Goal: Task Accomplishment & Management: Complete application form

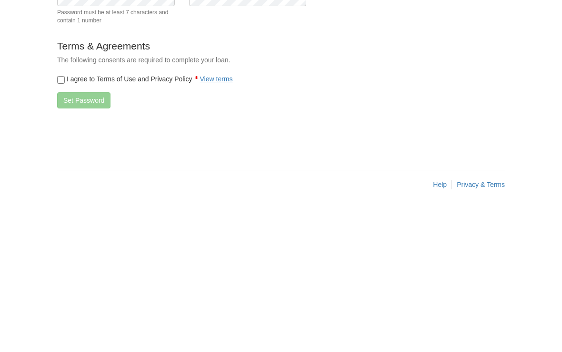
scroll to position [16, 0]
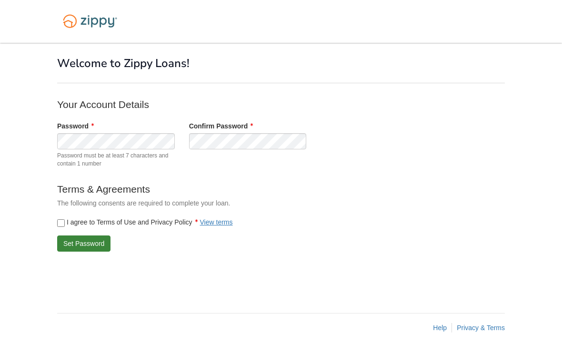
click at [89, 236] on button "Set Password" at bounding box center [83, 244] width 53 height 16
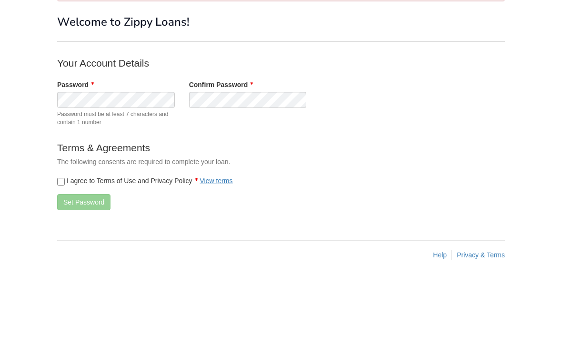
click at [318, 214] on p "Terms & Agreements" at bounding box center [247, 221] width 381 height 14
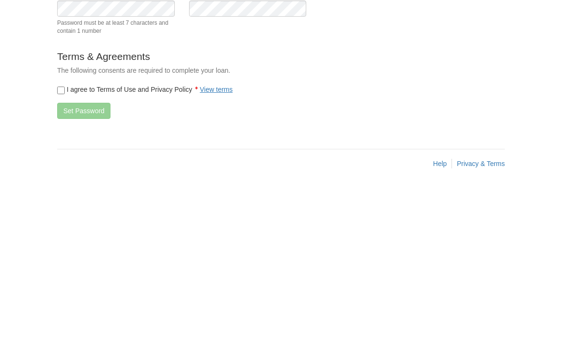
click at [71, 249] on label "I agree to Terms of Use and Privacy Policy View terms" at bounding box center [145, 254] width 176 height 10
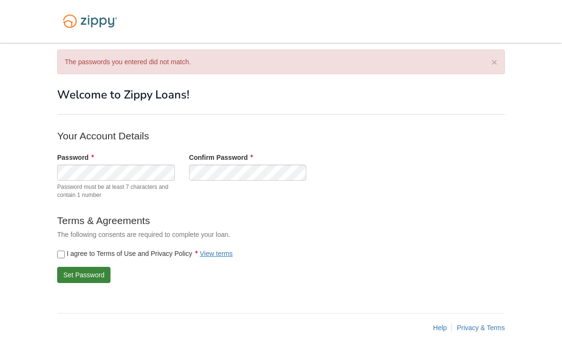
click at [88, 267] on button "Set Password" at bounding box center [83, 275] width 53 height 16
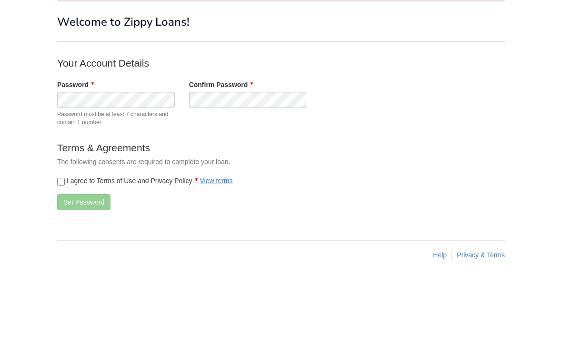
scroll to position [16, 0]
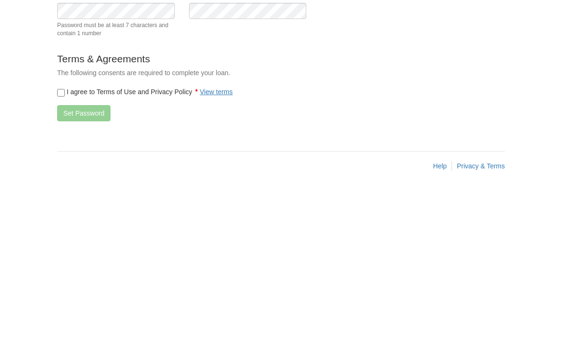
click at [70, 249] on label "I agree to Terms of Use and Privacy Policy View terms" at bounding box center [145, 254] width 176 height 10
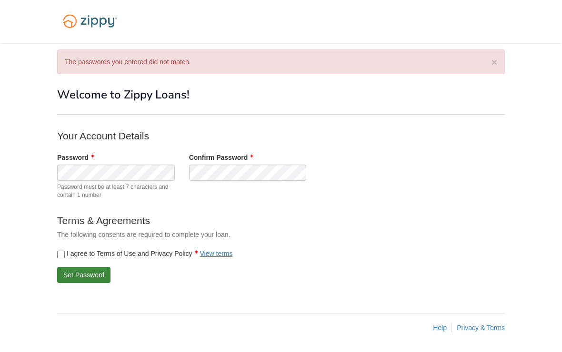
click at [93, 267] on button "Set Password" at bounding box center [83, 275] width 53 height 16
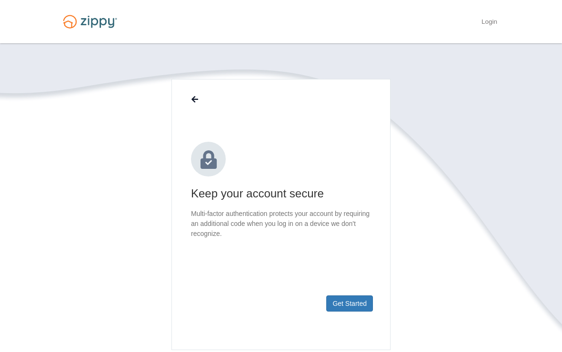
click at [359, 307] on button "Get Started" at bounding box center [349, 304] width 47 height 16
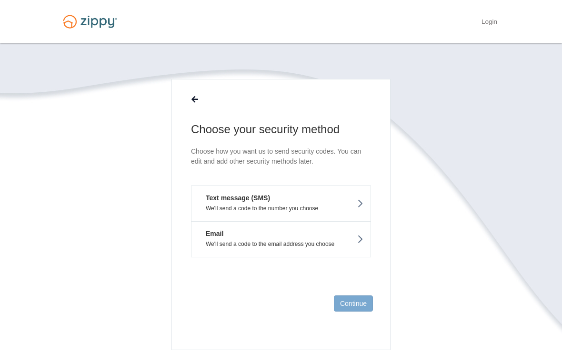
click at [363, 207] on button "Text message (SMS) We'll send a code to the number you choose" at bounding box center [281, 204] width 180 height 36
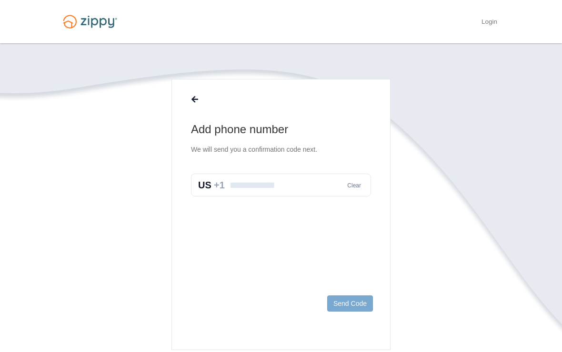
click at [252, 178] on input "text" at bounding box center [281, 185] width 180 height 23
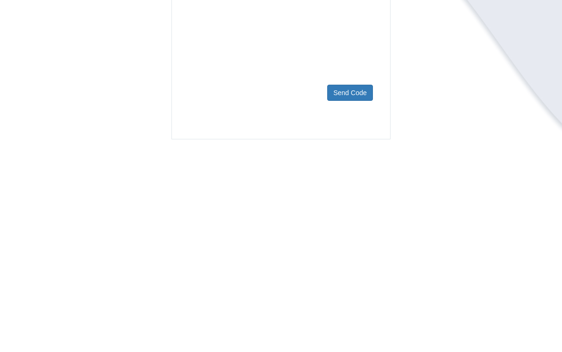
type input "**********"
click at [356, 286] on button "Send Code" at bounding box center [350, 294] width 46 height 16
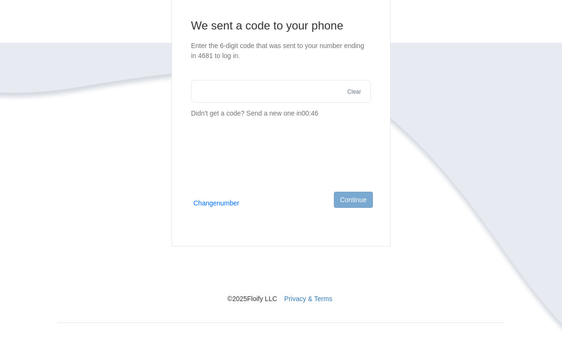
click at [210, 99] on input "text" at bounding box center [281, 91] width 180 height 23
type input "******"
click at [511, 96] on div "× × We sent a code to your phone Enter the 6-digit code that was sent to your n…" at bounding box center [281, 141] width 462 height 403
click at [348, 201] on button "Continue" at bounding box center [353, 200] width 39 height 16
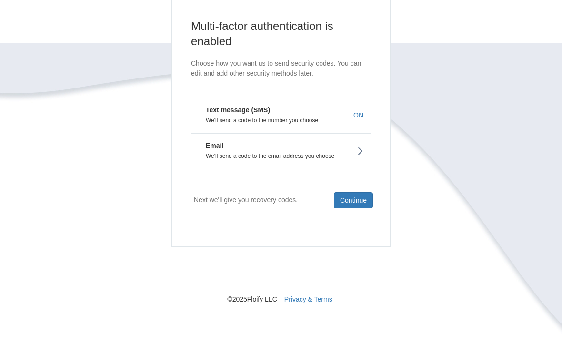
click at [357, 206] on button "Continue" at bounding box center [353, 200] width 39 height 16
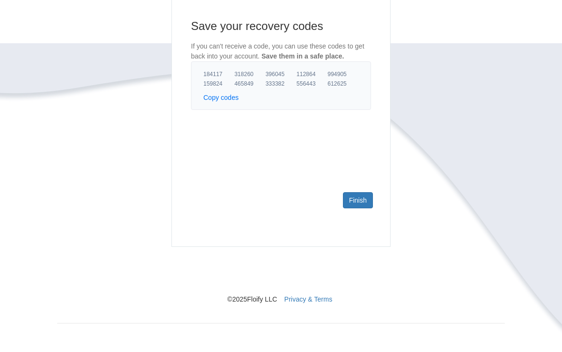
click at [360, 196] on link "Finish" at bounding box center [358, 200] width 30 height 16
